Goal: Task Accomplishment & Management: Manage account settings

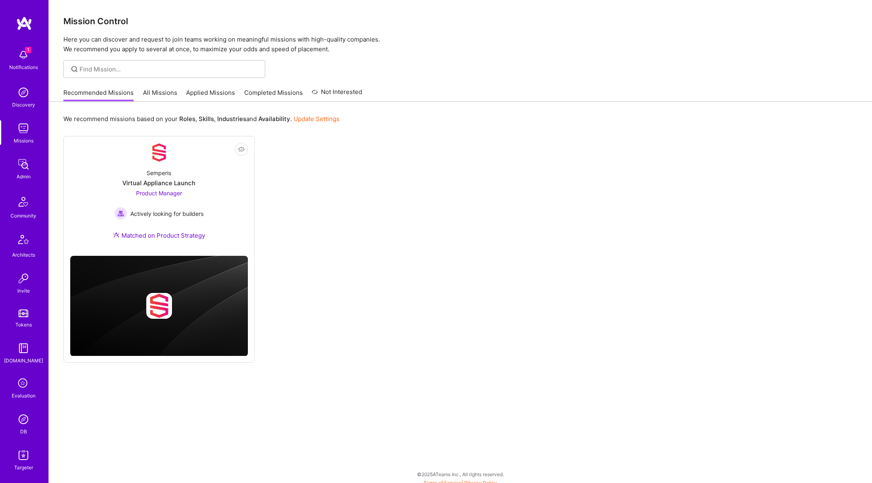
scroll to position [169, 0]
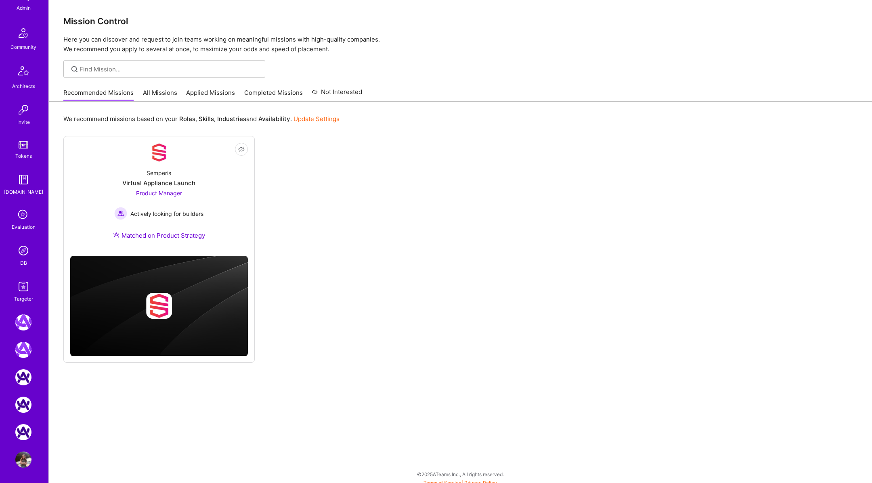
click at [20, 214] on icon at bounding box center [23, 215] width 15 height 15
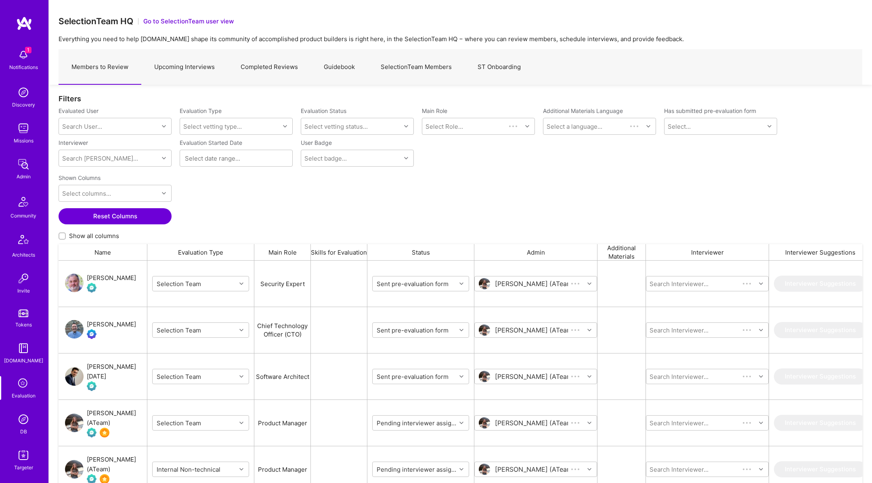
scroll to position [398, 804]
click at [138, 127] on div "Search User..." at bounding box center [109, 126] width 100 height 16
type input "[PERSON_NAME]"
click at [392, 65] on link "SelectionTeam Members" at bounding box center [416, 67] width 97 height 35
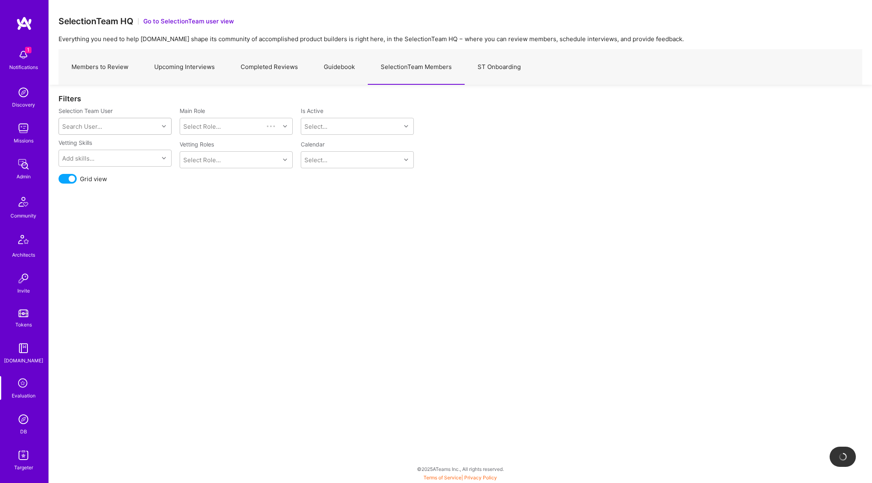
click at [107, 126] on div "Search User..." at bounding box center [109, 126] width 100 height 16
type input "[PERSON_NAME]"
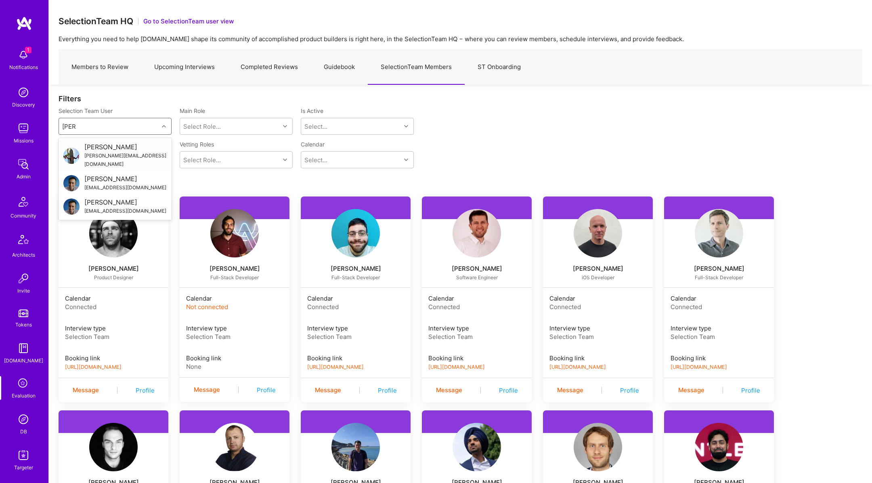
click at [120, 146] on div "[PERSON_NAME]" at bounding box center [125, 147] width 82 height 8
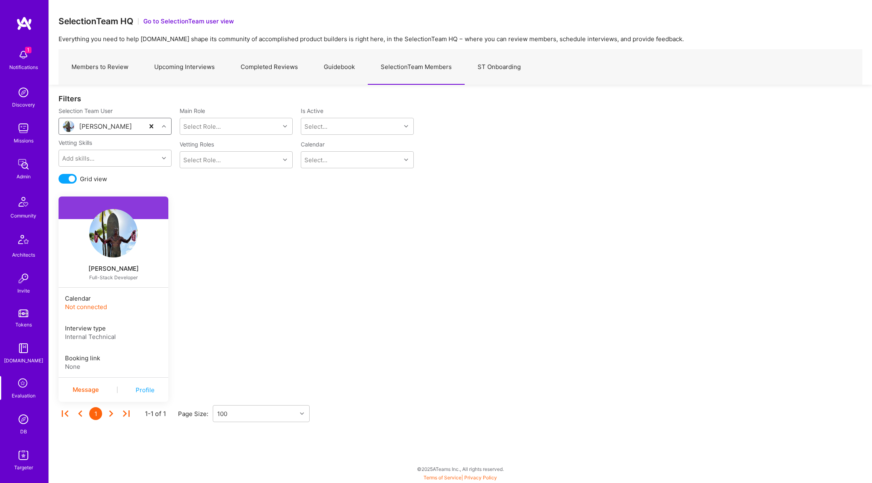
click at [71, 178] on span at bounding box center [68, 179] width 18 height 10
click at [60, 180] on input "checkbox" at bounding box center [60, 180] width 0 height 0
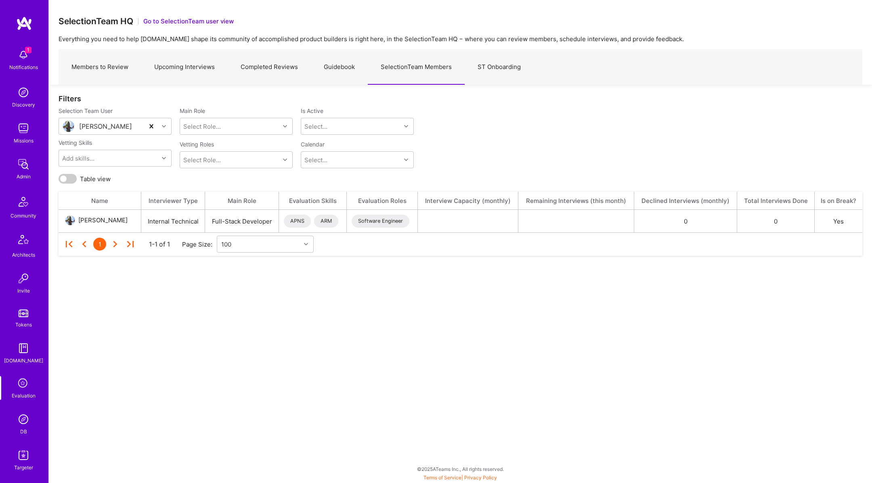
click at [74, 175] on span at bounding box center [68, 179] width 18 height 10
click at [60, 180] on input "checkbox" at bounding box center [60, 180] width 0 height 0
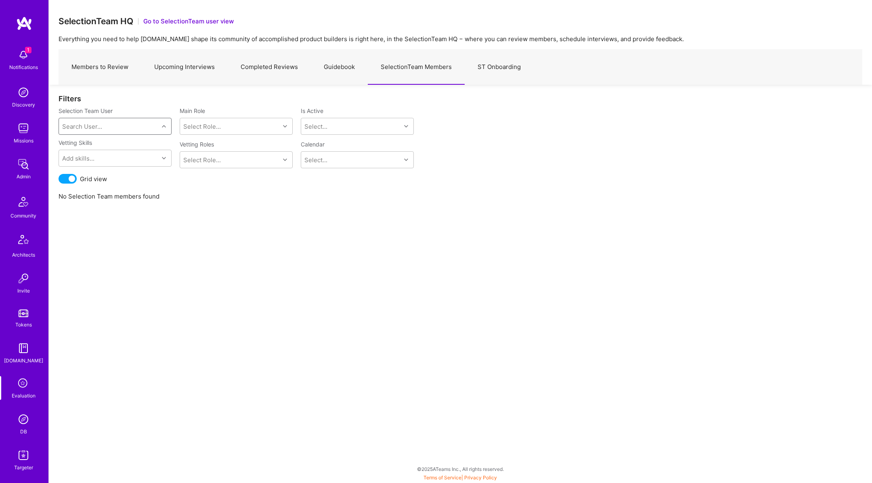
click at [67, 176] on span at bounding box center [68, 179] width 18 height 10
click at [60, 180] on input "checkbox" at bounding box center [60, 180] width 0 height 0
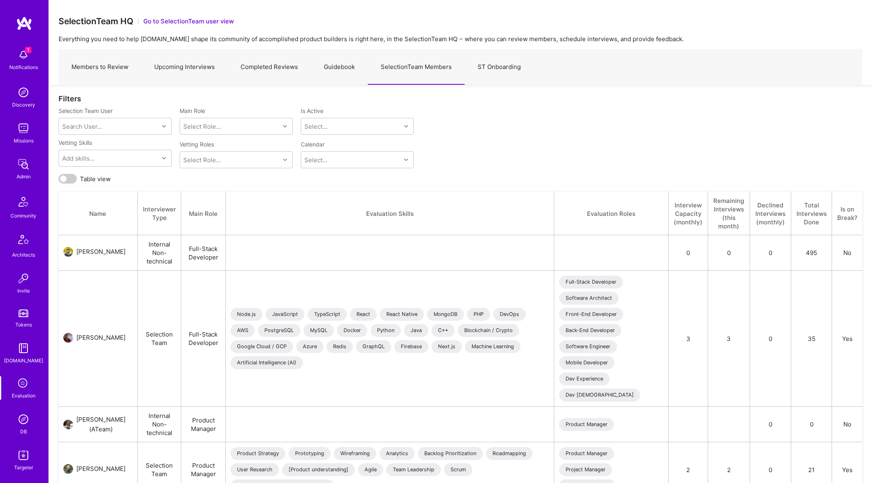
click at [67, 171] on div "Vetting Skills Add skills... Vetting Roles Select Role... Calendar Select..." at bounding box center [461, 156] width 804 height 35
click at [67, 174] on span at bounding box center [68, 179] width 18 height 10
click at [60, 180] on input "checkbox" at bounding box center [60, 180] width 0 height 0
